Goal: Navigation & Orientation: Find specific page/section

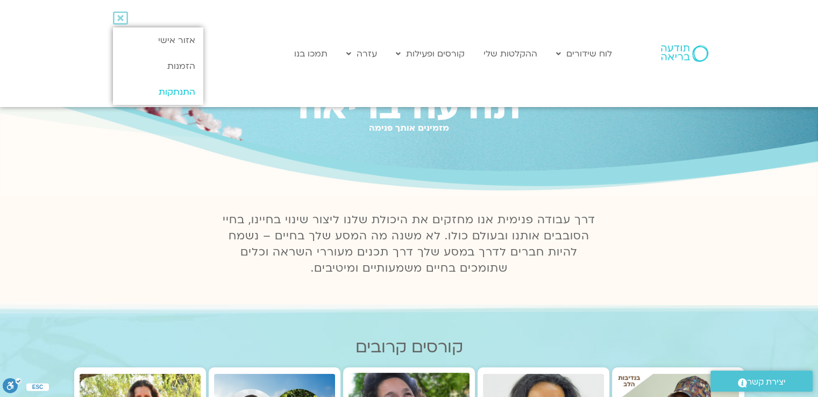
click at [169, 88] on link "התנתקות" at bounding box center [158, 92] width 90 height 26
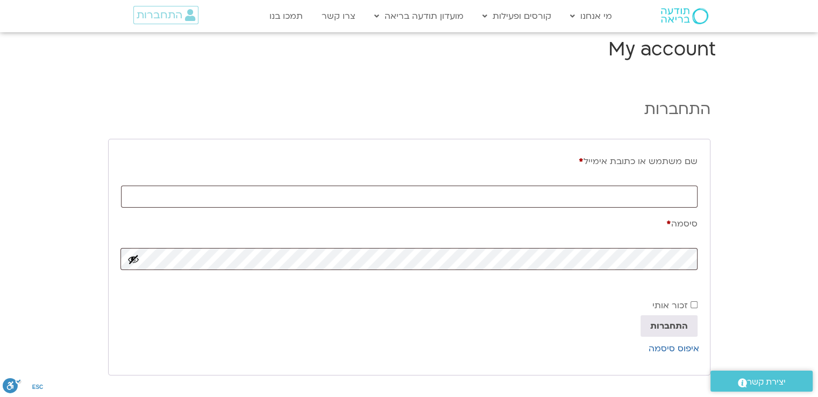
click at [682, 11] on img at bounding box center [684, 16] width 47 height 16
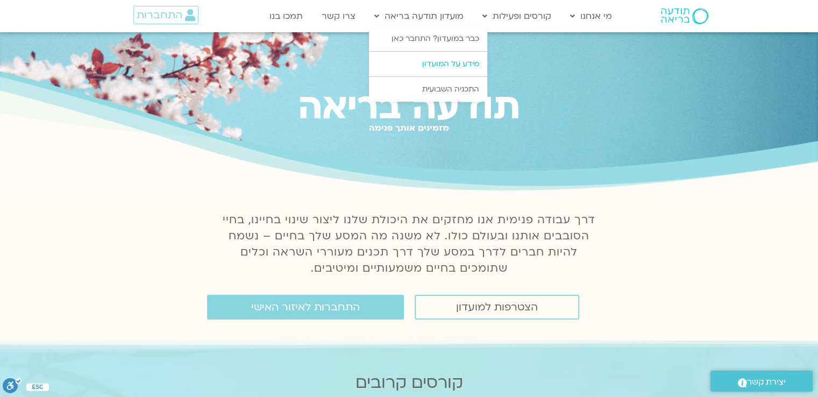
click at [444, 61] on link "מידע על המועדון" at bounding box center [428, 64] width 118 height 25
